Goal: Task Accomplishment & Management: Use online tool/utility

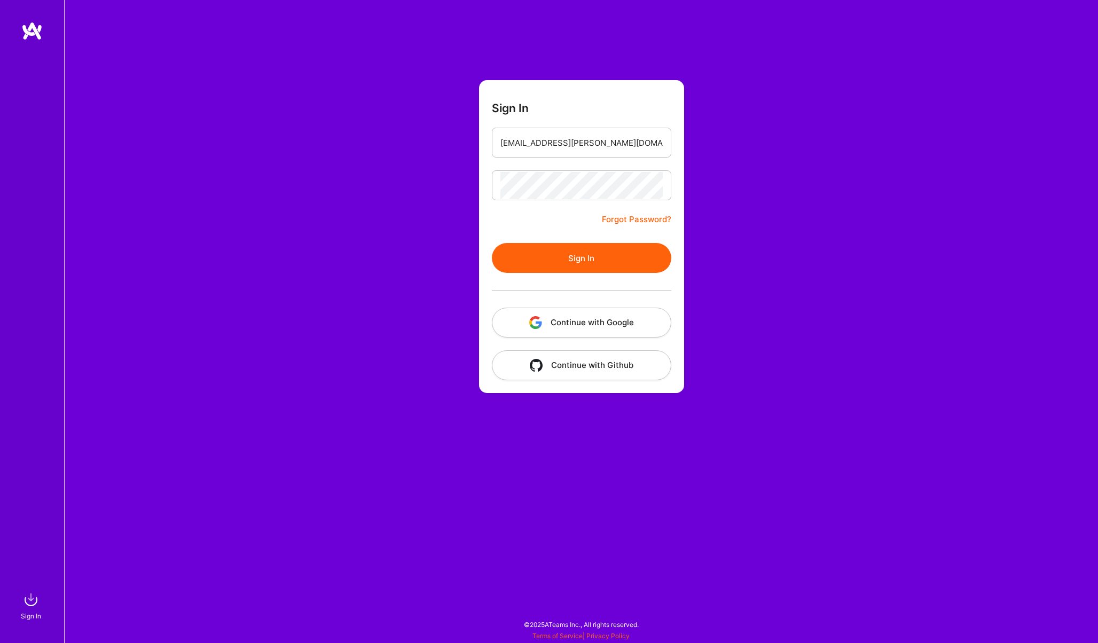
click at [556, 252] on button "Sign In" at bounding box center [582, 258] width 180 height 30
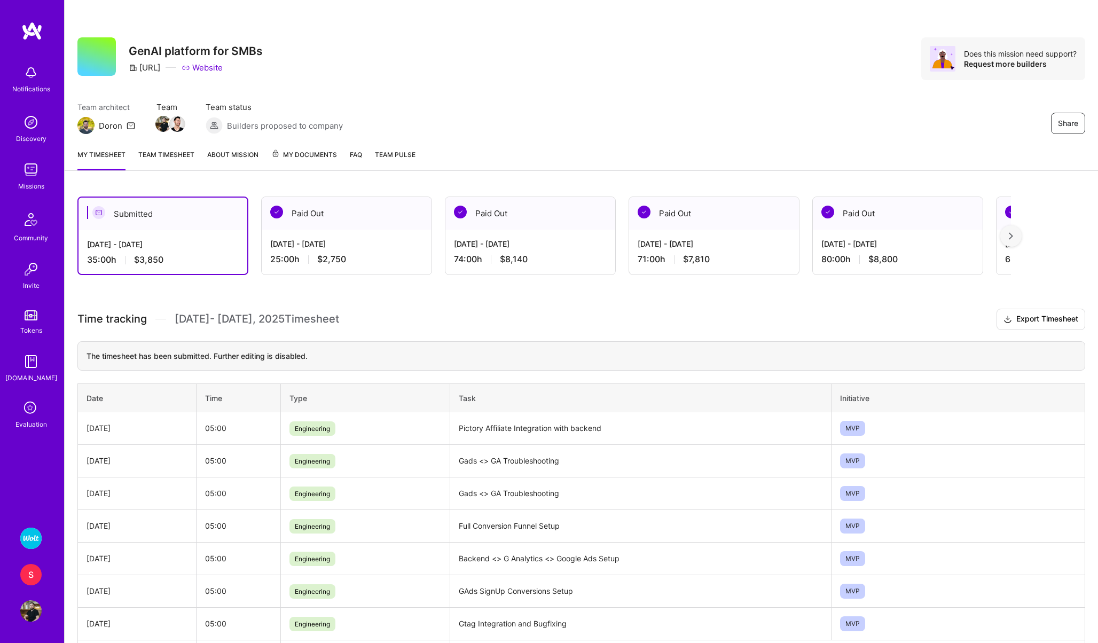
click at [29, 531] on img at bounding box center [30, 538] width 21 height 21
